Goal: Transaction & Acquisition: Obtain resource

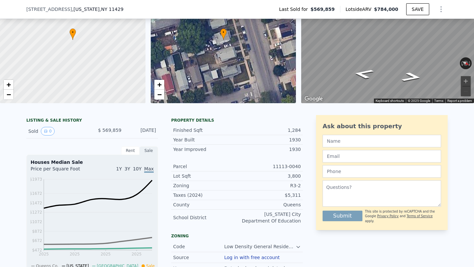
scroll to position [61, 0]
click at [49, 131] on button "0" at bounding box center [48, 130] width 14 height 9
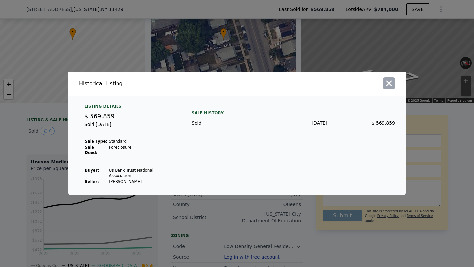
click at [391, 88] on icon "button" at bounding box center [389, 83] width 9 height 9
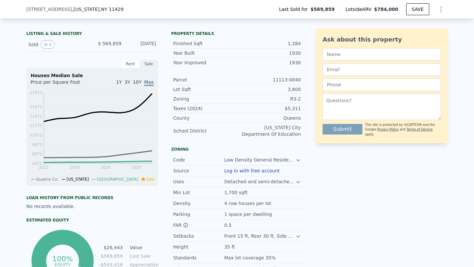
scroll to position [149, 0]
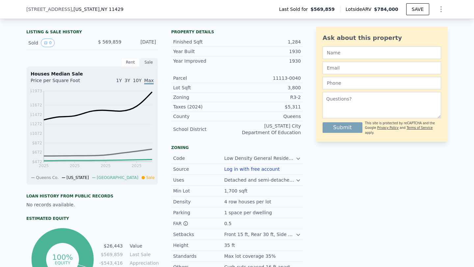
click at [267, 169] on button "Log in with free account" at bounding box center [252, 168] width 56 height 5
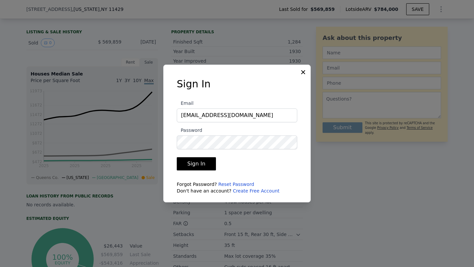
type input "salesamerica1@gmail.com"
click at [195, 164] on button "Sign In" at bounding box center [196, 163] width 39 height 13
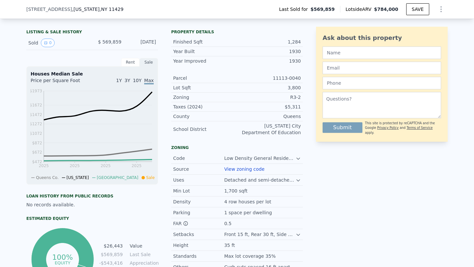
click at [244, 169] on link "View zoning code" at bounding box center [244, 168] width 40 height 5
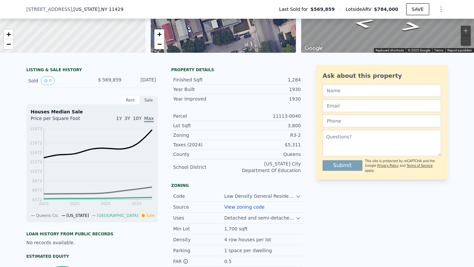
scroll to position [111, 0]
drag, startPoint x: 288, startPoint y: 126, endPoint x: 302, endPoint y: 125, distance: 13.8
click at [302, 125] on div "Lot Sqft 3,800" at bounding box center [237, 126] width 132 height 10
drag, startPoint x: 289, startPoint y: 79, endPoint x: 304, endPoint y: 79, distance: 14.5
click at [304, 79] on div "LISTING & SALE HISTORY Sold 0 $ 569,859 Feb 21, 2024 Rent Sale Rent over time P…" at bounding box center [236, 197] width 421 height 265
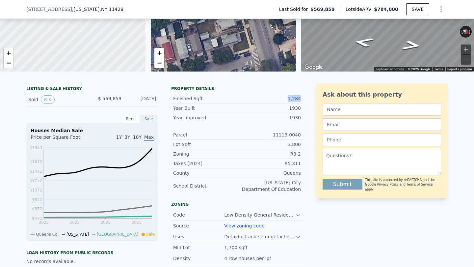
scroll to position [102, 0]
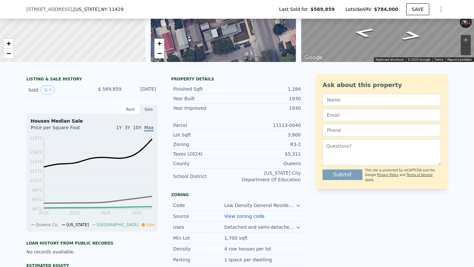
click at [101, 10] on span ", NY 11429" at bounding box center [112, 9] width 24 height 5
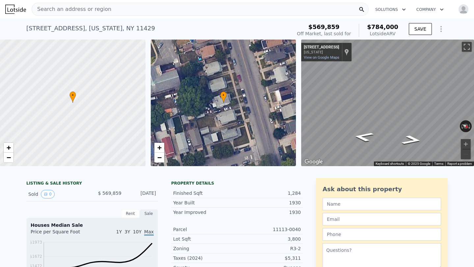
scroll to position [0, 0]
click at [103, 9] on span "Search an address or region" at bounding box center [71, 9] width 79 height 8
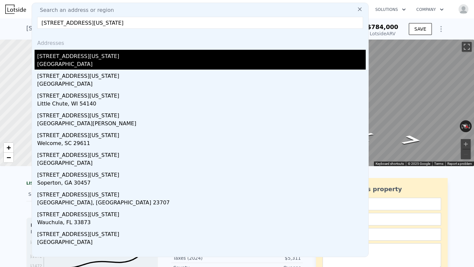
type input "902 e florida ave"
click at [66, 56] on div "902 E Florida Ave" at bounding box center [201, 55] width 329 height 11
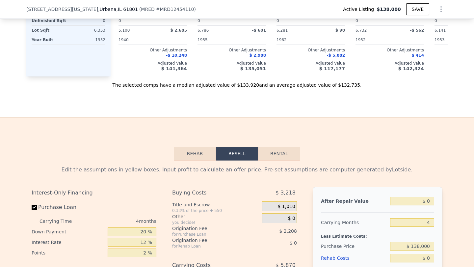
scroll to position [816, 0]
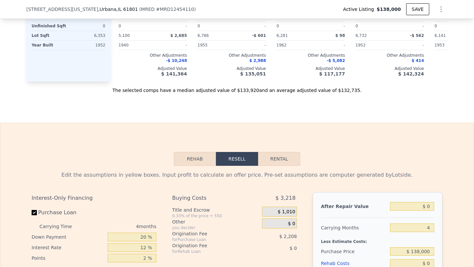
click at [279, 164] on button "Rental" at bounding box center [279, 159] width 42 height 14
select select "30"
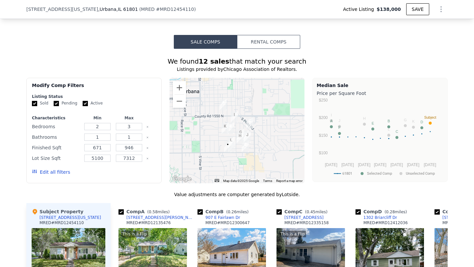
scroll to position [489, 0]
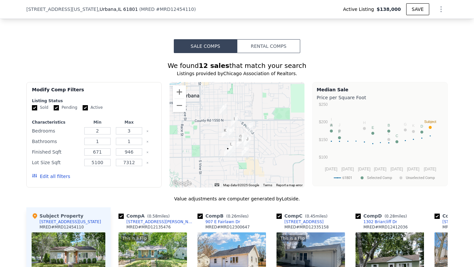
click at [269, 44] on button "Rental Comps" at bounding box center [268, 46] width 63 height 14
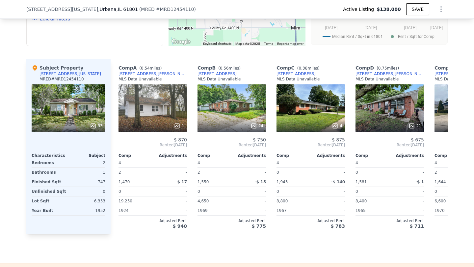
scroll to position [0, 0]
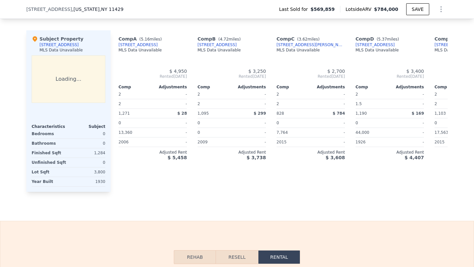
type input "$ 4,550"
type input "3"
type input "2"
type input "828"
type input "1580"
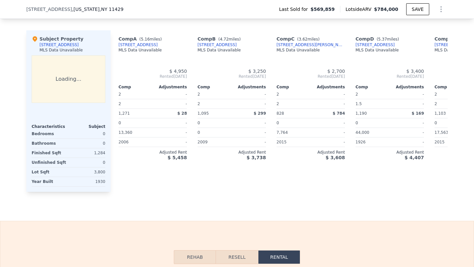
type input "0"
type input "44000"
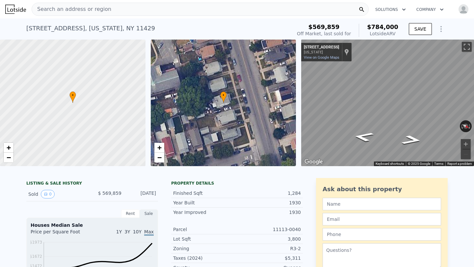
click at [87, 8] on span "Search an address or region" at bounding box center [71, 9] width 79 height 8
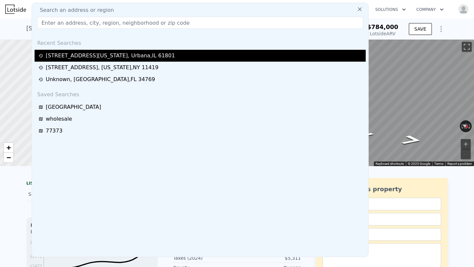
click at [75, 55] on div "902 E Florida Ave , Urbana , IL 61801" at bounding box center [110, 56] width 129 height 8
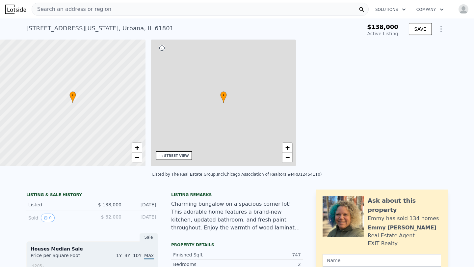
type input "$ 800"
type input "4"
type input "1012"
type input "2024"
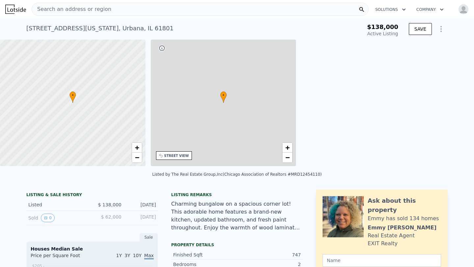
type input "4650"
type input "19250"
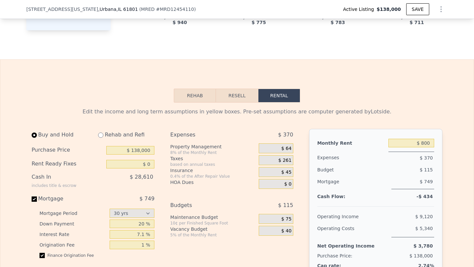
scroll to position [846, 0]
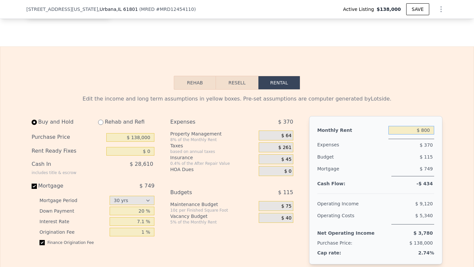
drag, startPoint x: 422, startPoint y: 129, endPoint x: 434, endPoint y: 128, distance: 11.9
click at [434, 128] on input "$ 800" at bounding box center [412, 130] width 46 height 9
type input "$ 1,000"
click at [418, 153] on div "$ 125" at bounding box center [399, 157] width 69 height 12
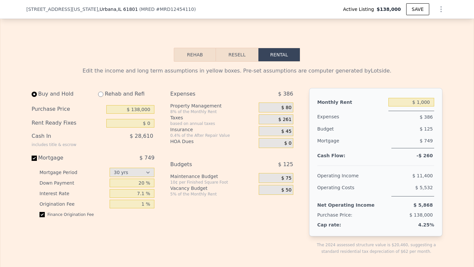
scroll to position [882, 0]
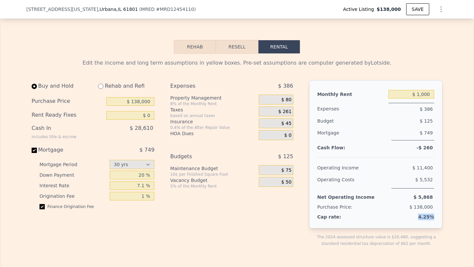
drag, startPoint x: 420, startPoint y: 217, endPoint x: 434, endPoint y: 217, distance: 14.5
click at [434, 217] on div "Monthly Rent $ 1,000 Expenses $ 386 Budget $ 125 Mortgage $ 749 Cash Flow: -$ 2…" at bounding box center [375, 154] width 133 height 148
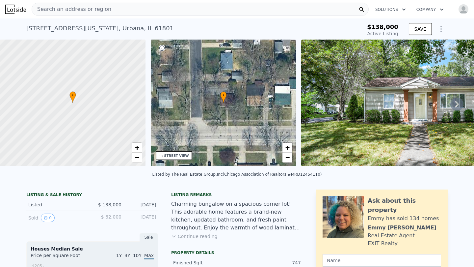
scroll to position [0, 0]
click at [77, 9] on span "Search an address or region" at bounding box center [71, 9] width 79 height 8
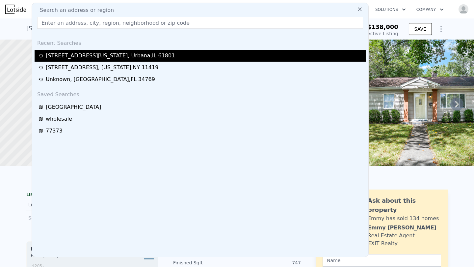
click at [80, 55] on div "902 E Florida Ave , Urbana , IL 61801" at bounding box center [110, 56] width 129 height 8
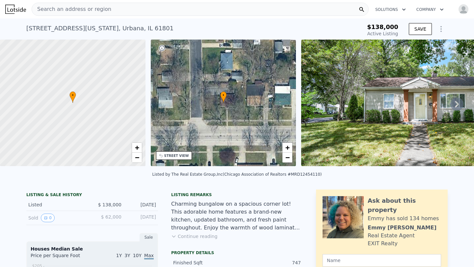
click at [107, 8] on div "Search an address or region" at bounding box center [200, 9] width 337 height 13
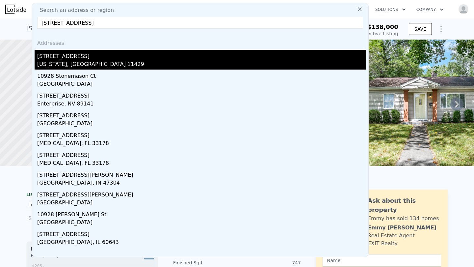
type input "10928 212th st"
click at [72, 62] on div "New York, NY 11429" at bounding box center [201, 64] width 329 height 9
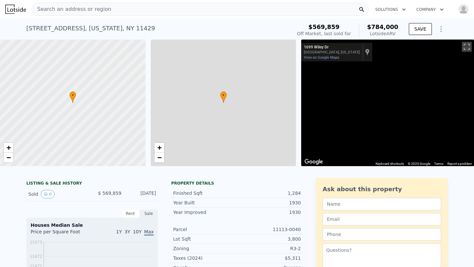
type input "$ 4,550"
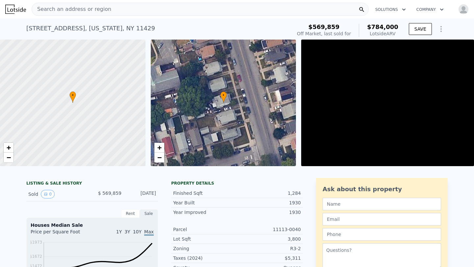
type input "3"
type input "2"
type input "828"
type input "1580"
type input "0"
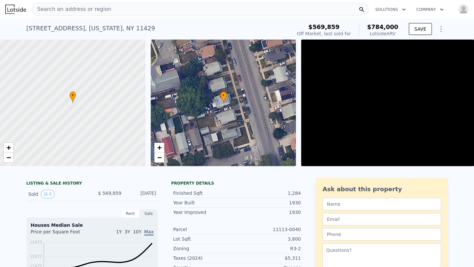
type input "44000"
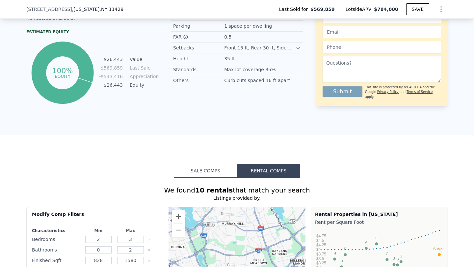
scroll to position [358, 0]
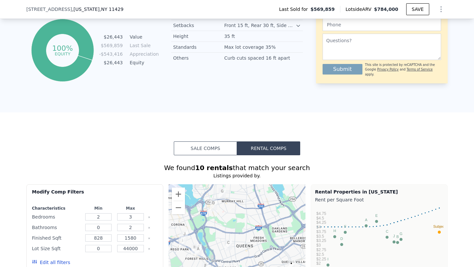
click at [202, 146] on button "Sale Comps" at bounding box center [205, 148] width 63 height 14
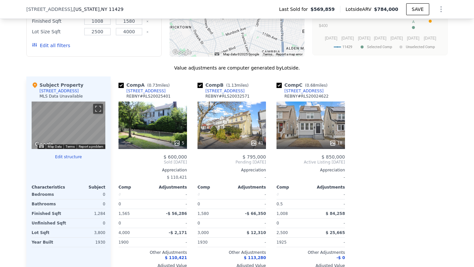
scroll to position [583, 0]
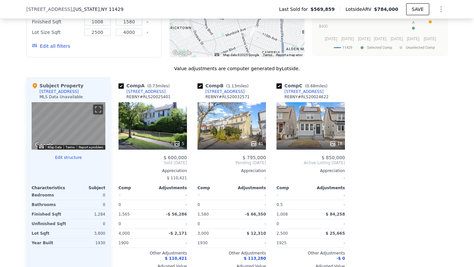
click at [77, 157] on button "Edit structure" at bounding box center [69, 157] width 74 height 5
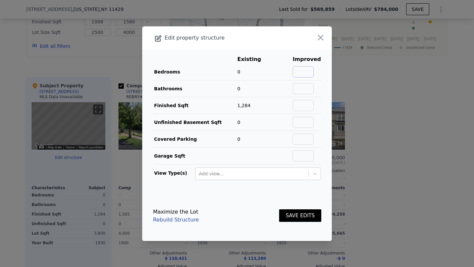
click at [309, 70] on input "text" at bounding box center [303, 71] width 21 height 11
type input "3"
click at [313, 88] on input "text" at bounding box center [303, 88] width 21 height 11
type input "2"
click at [191, 222] on link "Rebuild Structure" at bounding box center [176, 220] width 46 height 8
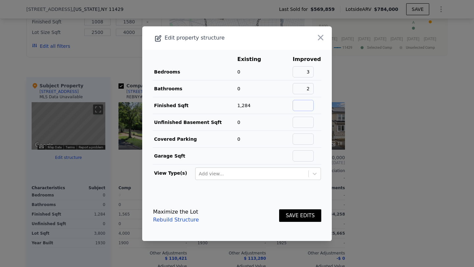
click at [305, 106] on input "text" at bounding box center [303, 105] width 21 height 11
type input "1284"
click at [177, 219] on link "Rebuild Structure" at bounding box center [176, 220] width 46 height 8
click at [322, 38] on icon "button" at bounding box center [320, 37] width 9 height 9
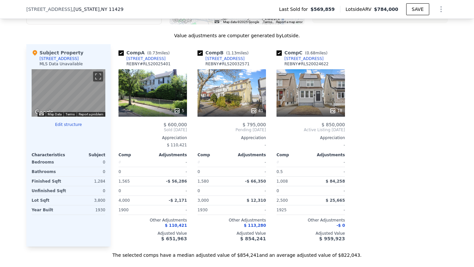
scroll to position [619, 0]
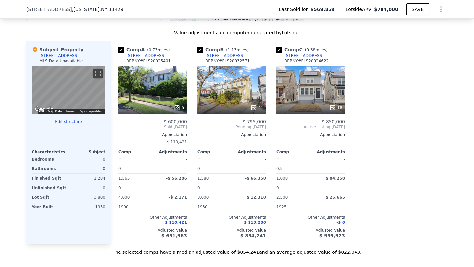
click at [73, 123] on button "Edit structure" at bounding box center [69, 121] width 74 height 5
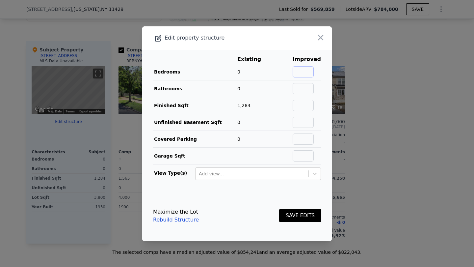
click at [309, 71] on input "text" at bounding box center [303, 71] width 21 height 11
type input "3"
click at [323, 38] on icon "button" at bounding box center [320, 37] width 9 height 9
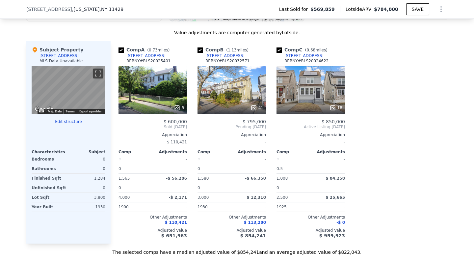
click at [78, 121] on button "Edit structure" at bounding box center [69, 121] width 74 height 5
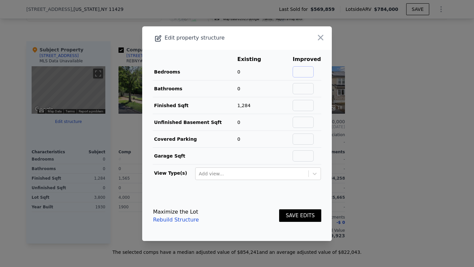
click at [309, 73] on input "text" at bounding box center [303, 71] width 21 height 11
type input "3"
click at [313, 87] on input "text" at bounding box center [303, 88] width 21 height 11
type input "2"
click at [306, 215] on button "SAVE EDITS" at bounding box center [300, 215] width 42 height 13
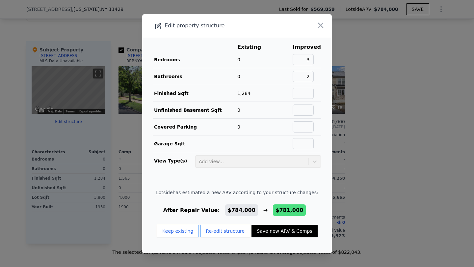
click at [274, 233] on button "Save new ARV & Comps" at bounding box center [285, 231] width 66 height 13
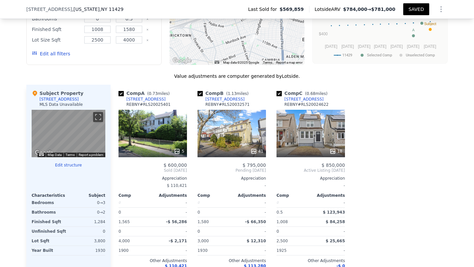
scroll to position [571, 0]
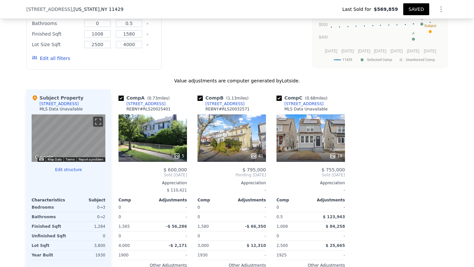
type input "0"
